Goal: Information Seeking & Learning: Learn about a topic

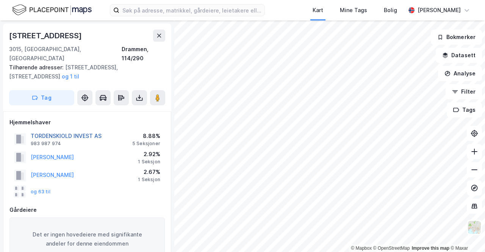
click at [0, 0] on button "TORDENSKIOLD INVEST AS" at bounding box center [0, 0] width 0 height 0
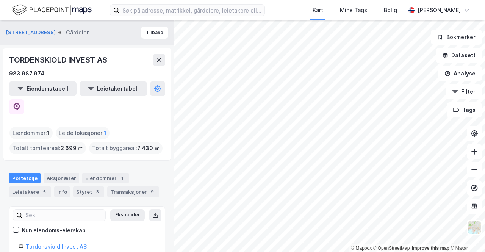
scroll to position [25, 0]
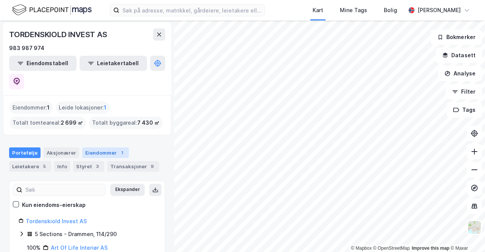
click at [92, 147] on div "Eiendommer 1" at bounding box center [105, 152] width 47 height 11
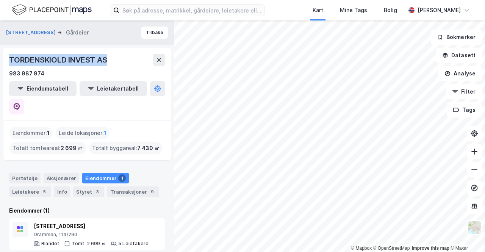
drag, startPoint x: 110, startPoint y: 61, endPoint x: 10, endPoint y: 61, distance: 99.6
click at [10, 61] on div "TORDENSKIOLD INVEST AS" at bounding box center [87, 60] width 156 height 12
copy div "TORDENSKIOLD INVEST AS"
